Goal: Task Accomplishment & Management: Use online tool/utility

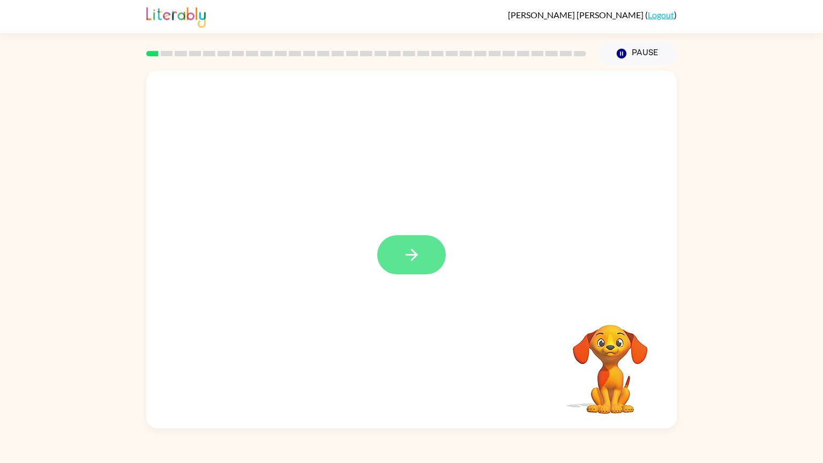
click at [413, 254] on icon "button" at bounding box center [411, 255] width 12 height 12
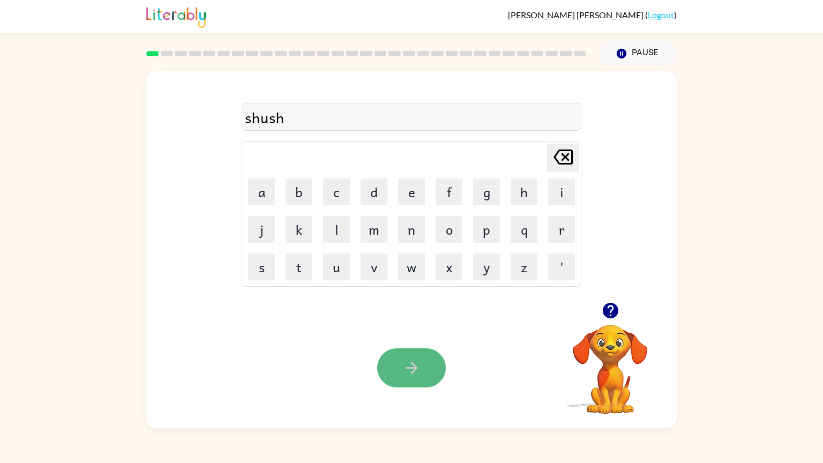
click at [424, 380] on button "button" at bounding box center [411, 367] width 69 height 39
click at [423, 380] on button "button" at bounding box center [411, 367] width 69 height 39
click at [608, 312] on icon "button" at bounding box center [610, 311] width 16 height 16
click at [415, 383] on button "button" at bounding box center [411, 367] width 69 height 39
click at [612, 309] on icon "button" at bounding box center [610, 310] width 19 height 19
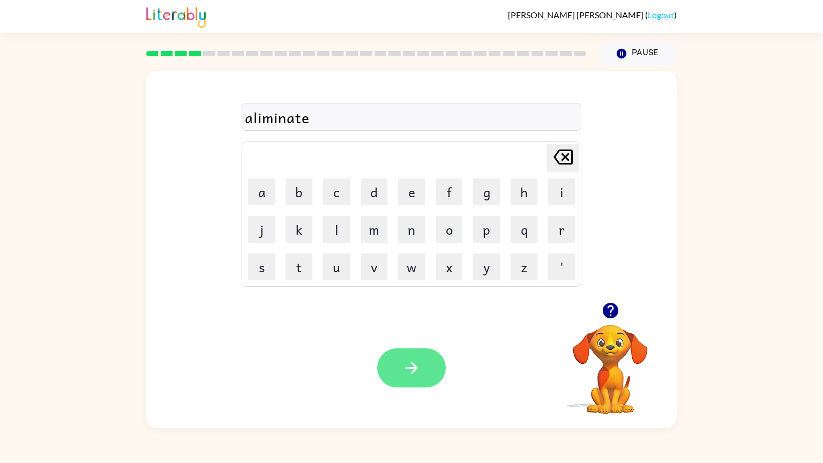
click at [421, 385] on button "button" at bounding box center [411, 367] width 69 height 39
click at [609, 310] on icon "button" at bounding box center [610, 311] width 16 height 16
click at [425, 380] on button "button" at bounding box center [411, 367] width 69 height 39
click at [608, 311] on icon "button" at bounding box center [610, 311] width 16 height 16
click at [377, 115] on div "vacashin" at bounding box center [411, 117] width 333 height 22
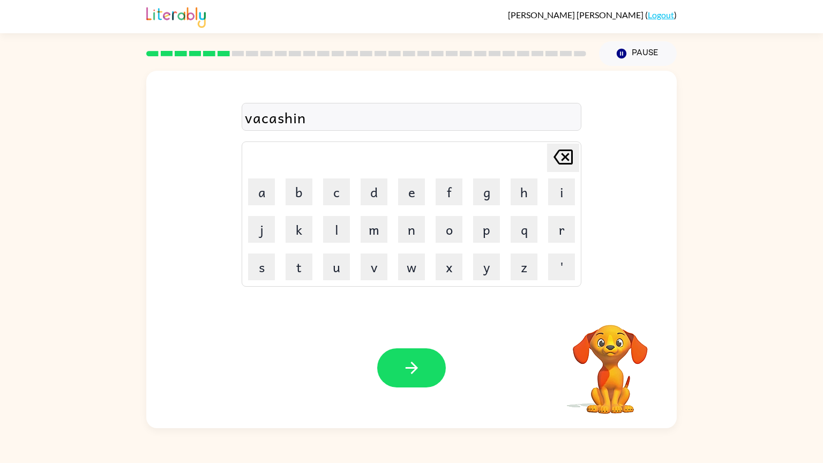
click at [377, 127] on div "vacashin" at bounding box center [411, 117] width 333 height 22
click at [405, 366] on icon "button" at bounding box center [411, 367] width 19 height 19
click at [405, 366] on div at bounding box center [411, 367] width 69 height 39
click at [434, 382] on button "button" at bounding box center [411, 367] width 69 height 39
click at [606, 314] on icon "button" at bounding box center [610, 311] width 16 height 16
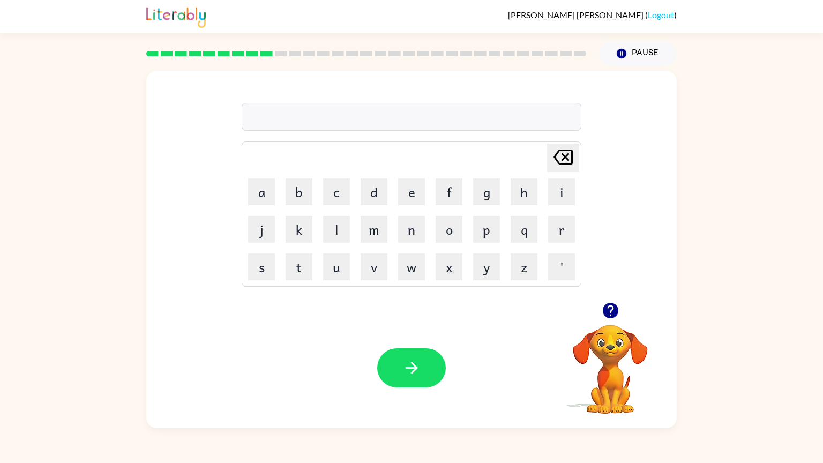
click at [610, 311] on icon "button" at bounding box center [610, 310] width 19 height 19
click at [401, 369] on button "button" at bounding box center [411, 367] width 69 height 39
click at [412, 374] on icon "button" at bounding box center [411, 367] width 19 height 19
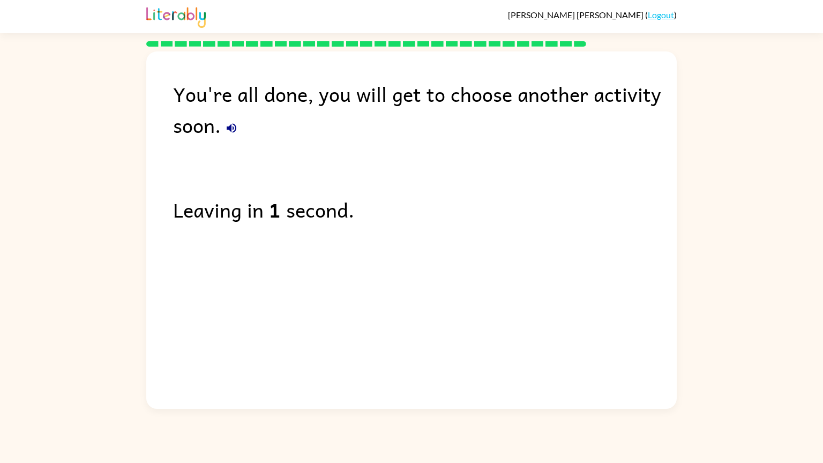
click at [233, 137] on button "button" at bounding box center [231, 127] width 21 height 21
